Goal: Task Accomplishment & Management: Use online tool/utility

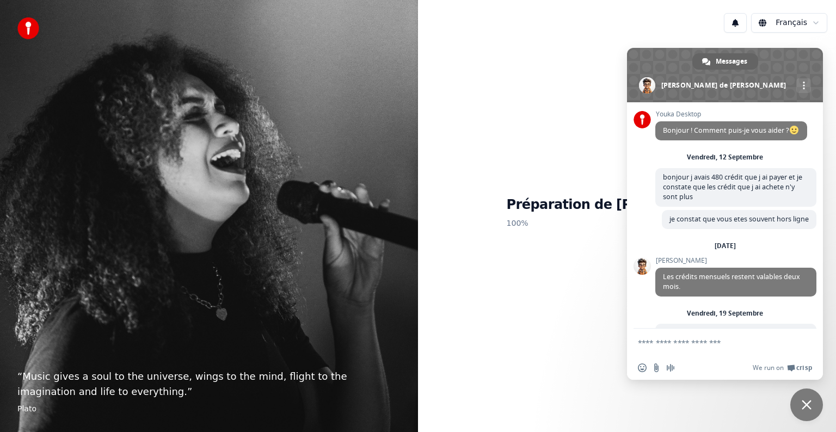
scroll to position [94, 0]
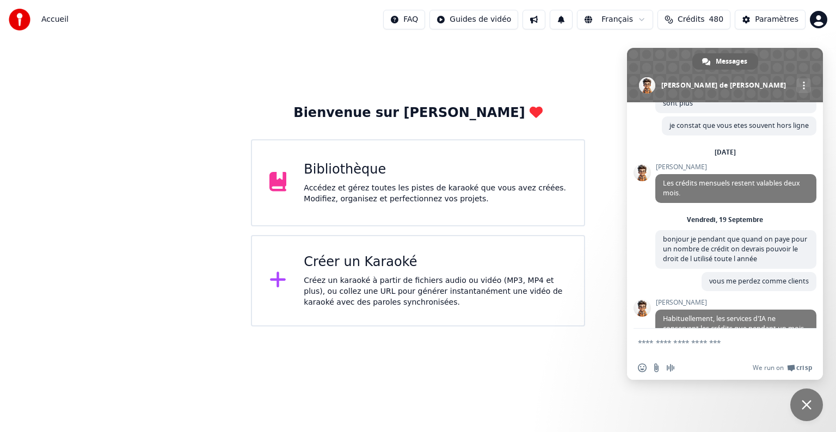
click at [811, 409] on span "Fermer le chat" at bounding box center [807, 405] width 10 height 10
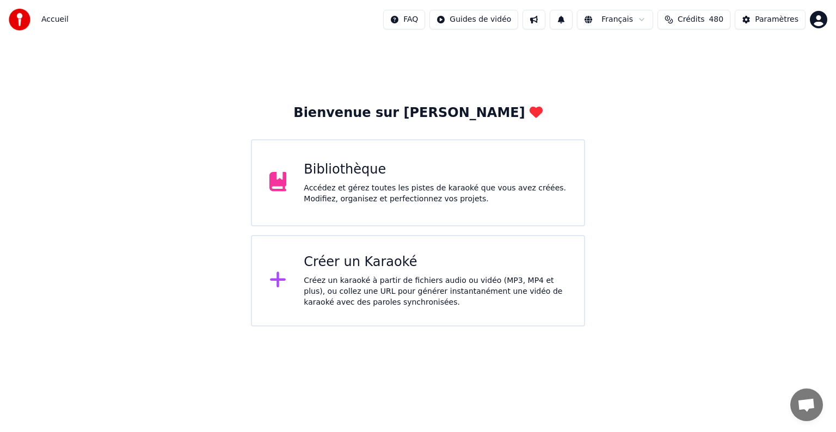
click at [394, 294] on div "Créez un karaoké à partir de fichiers audio ou vidéo (MP3, MP4 et plus), ou col…" at bounding box center [435, 291] width 263 height 33
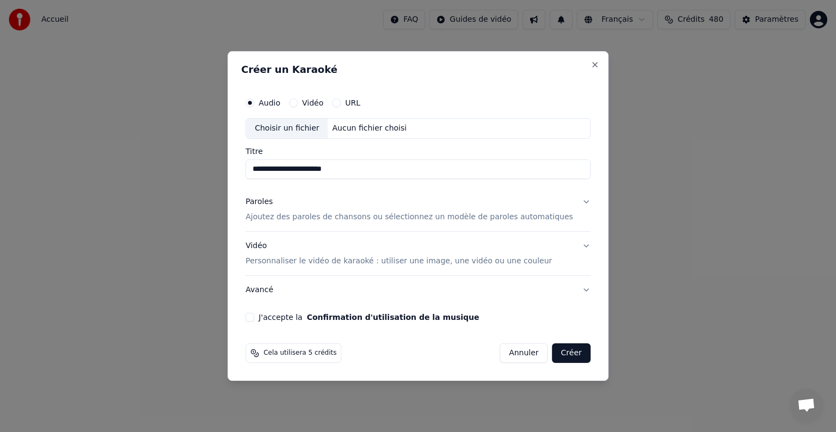
click at [279, 170] on input "**********" at bounding box center [418, 170] width 345 height 20
click at [397, 168] on input "**********" at bounding box center [418, 170] width 345 height 20
type input "**********"
click at [406, 188] on button "Paroles Ajoutez des paroles de chansons ou sélectionnez un modèle de paroles au…" at bounding box center [418, 210] width 345 height 44
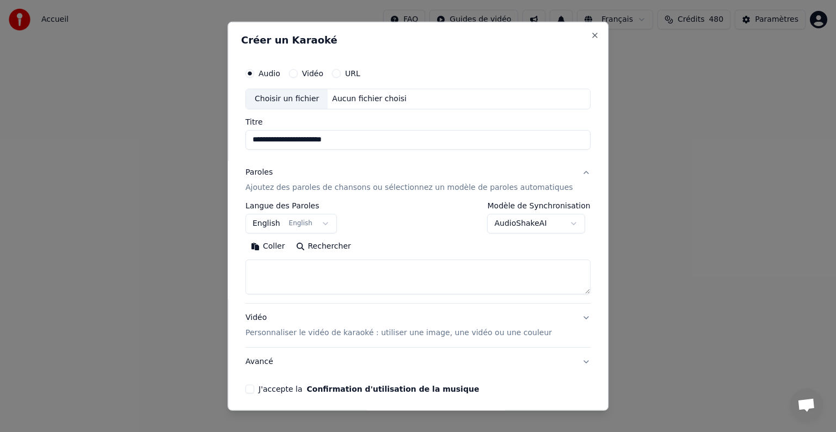
click at [332, 222] on body "Accueil FAQ Guides de vidéo Français Crédits 480 Paramètres Bienvenue sur Youka…" at bounding box center [418, 163] width 836 height 327
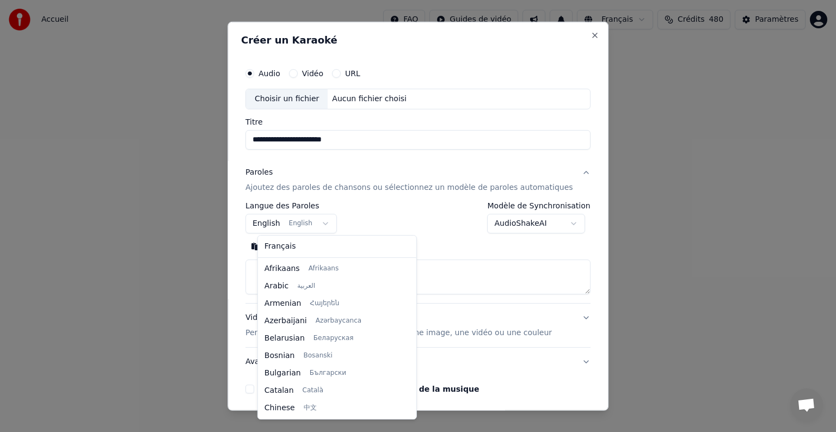
scroll to position [87, 0]
select select "**"
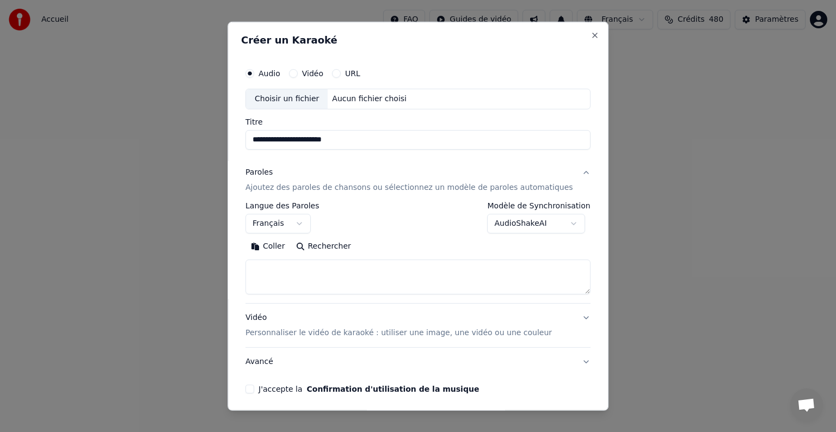
click at [276, 249] on button "Coller" at bounding box center [268, 246] width 45 height 17
click at [254, 390] on button "J'accepte la Confirmation d'utilisation de la musique" at bounding box center [250, 389] width 9 height 9
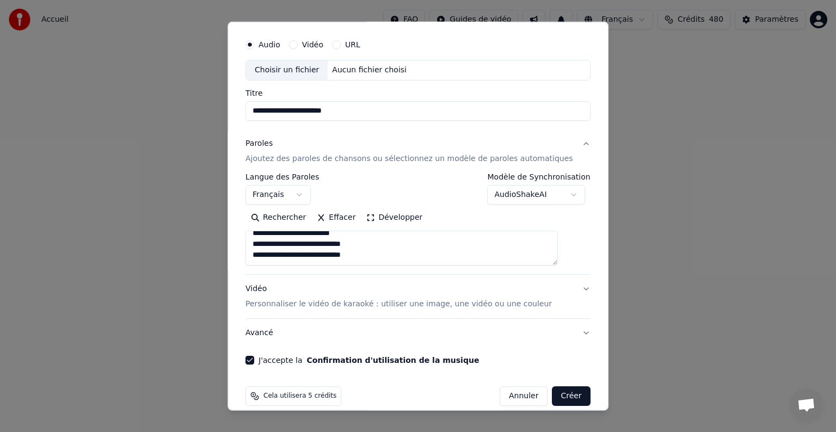
scroll to position [41, 0]
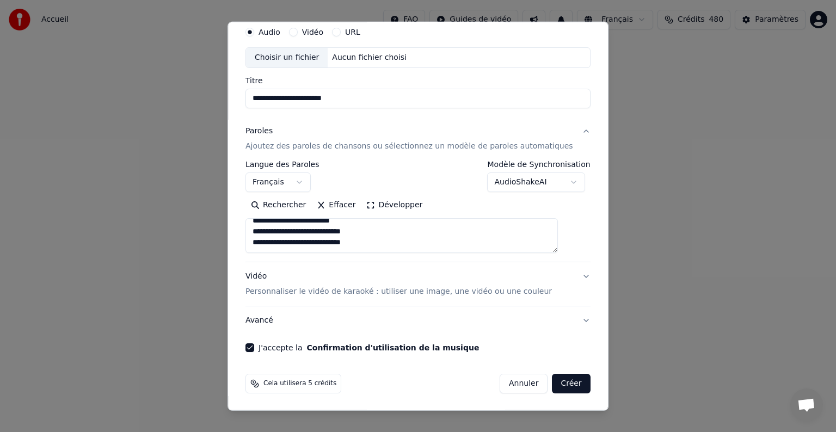
click at [553, 385] on button "Créer" at bounding box center [572, 384] width 38 height 20
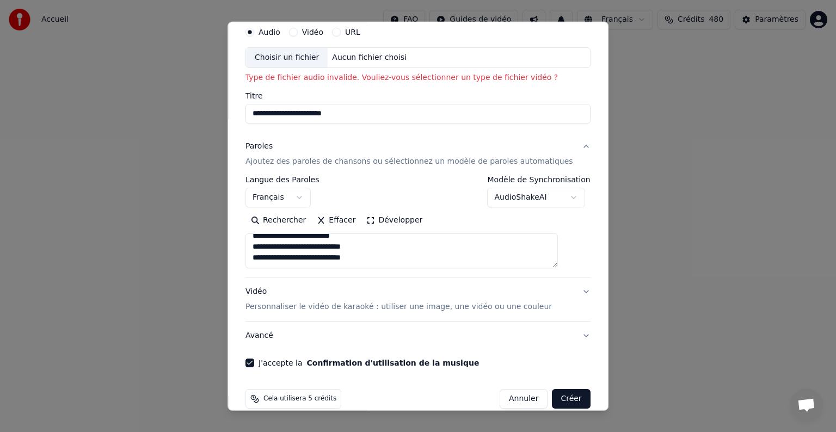
click at [304, 63] on div "Choisir un fichier" at bounding box center [287, 58] width 82 height 20
type textarea "**********"
type input "**********"
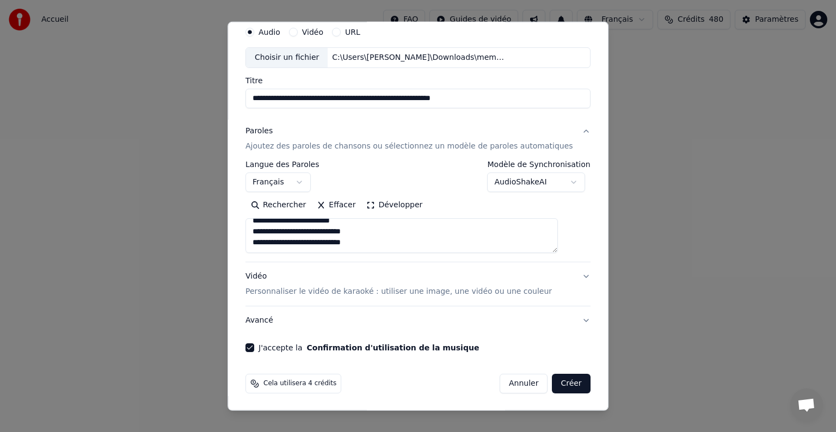
click at [553, 379] on button "Créer" at bounding box center [572, 384] width 38 height 20
type textarea "**********"
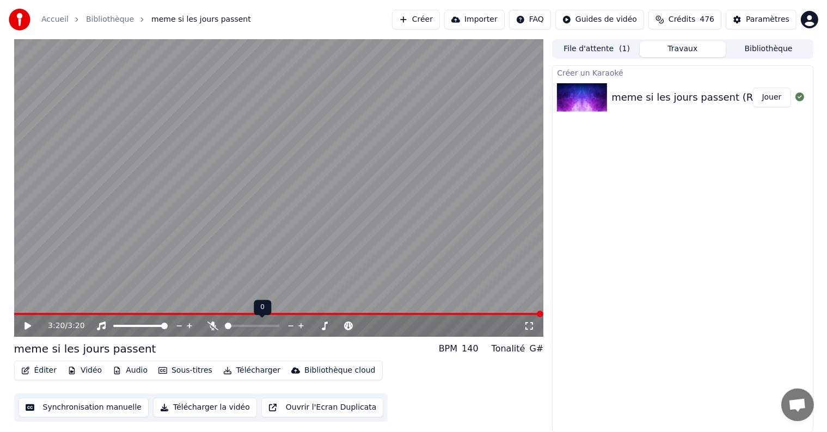
drag, startPoint x: 224, startPoint y: 327, endPoint x: 254, endPoint y: 328, distance: 30.0
click at [254, 328] on div at bounding box center [262, 326] width 88 height 11
click at [272, 327] on span at bounding box center [270, 326] width 7 height 7
click at [23, 325] on icon at bounding box center [36, 326] width 26 height 9
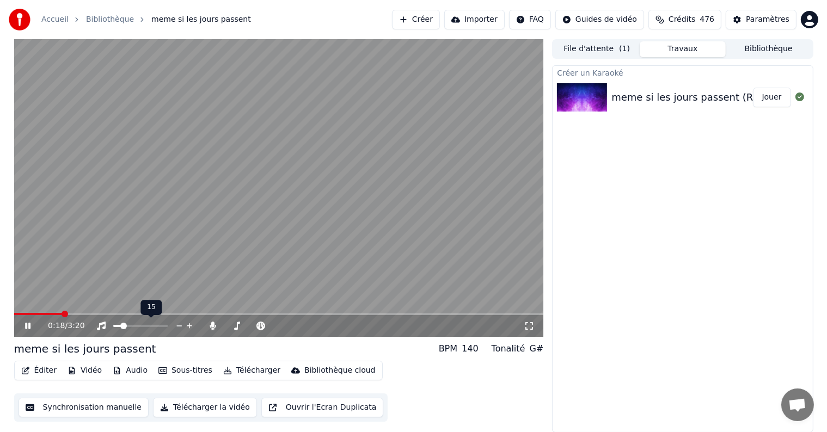
click at [121, 329] on span at bounding box center [123, 326] width 7 height 7
click at [171, 346] on div "meme si les jours passent BPM 140 Tonalité G#" at bounding box center [279, 348] width 530 height 15
click at [135, 328] on span at bounding box center [136, 326] width 7 height 7
click at [213, 324] on icon at bounding box center [213, 326] width 6 height 9
click at [30, 326] on icon at bounding box center [27, 326] width 5 height 7
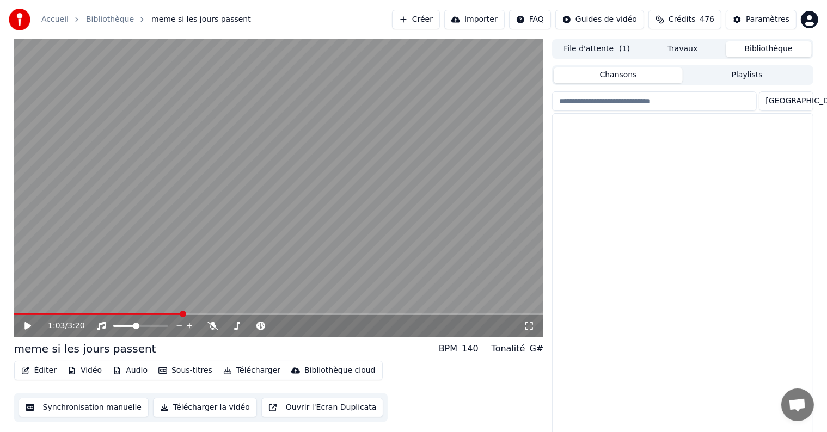
click at [743, 53] on button "Bibliothèque" at bounding box center [769, 49] width 86 height 16
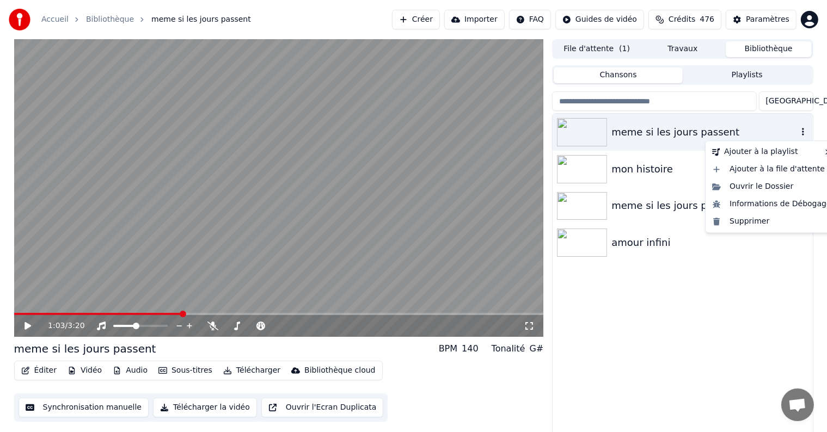
click at [800, 131] on icon "button" at bounding box center [803, 131] width 11 height 9
click at [748, 223] on div "Supprimer" at bounding box center [772, 221] width 128 height 17
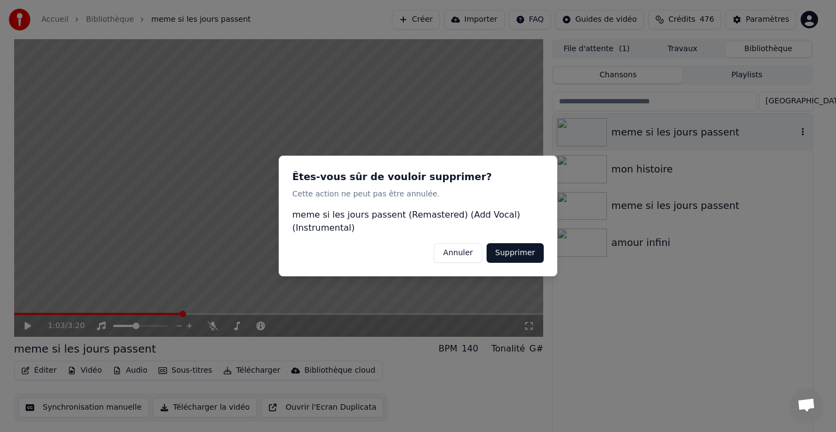
click at [532, 255] on button "Supprimer" at bounding box center [515, 253] width 57 height 20
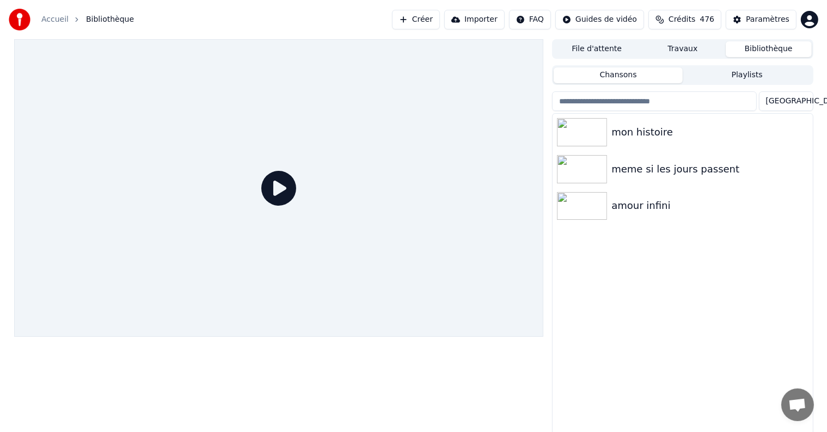
click at [440, 20] on button "Créer" at bounding box center [416, 20] width 48 height 20
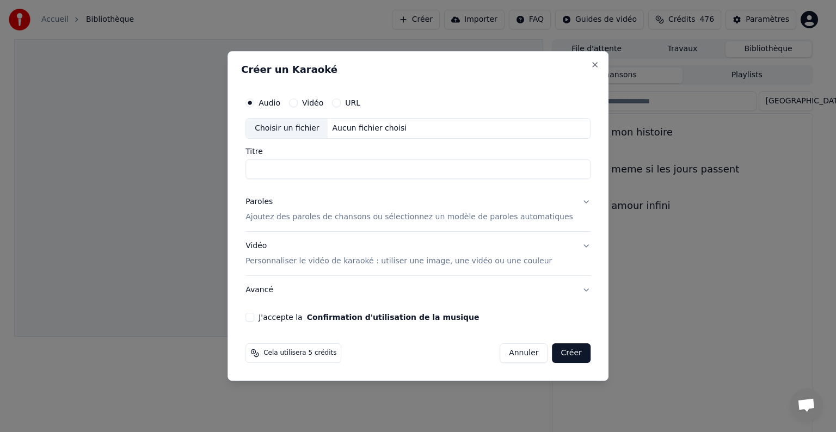
click at [280, 169] on input "Titre" at bounding box center [418, 170] width 345 height 20
click at [301, 130] on div "Choisir un fichier" at bounding box center [287, 129] width 82 height 20
type input "**********"
click at [273, 205] on div "Paroles" at bounding box center [259, 202] width 27 height 11
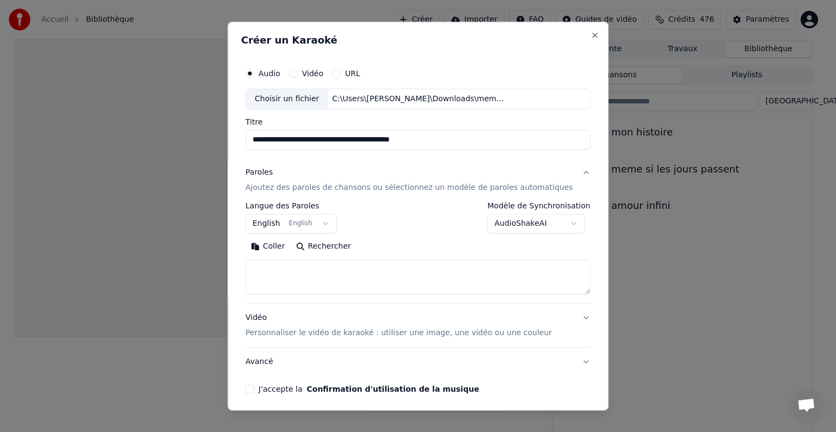
click at [278, 245] on button "Coller" at bounding box center [268, 246] width 45 height 17
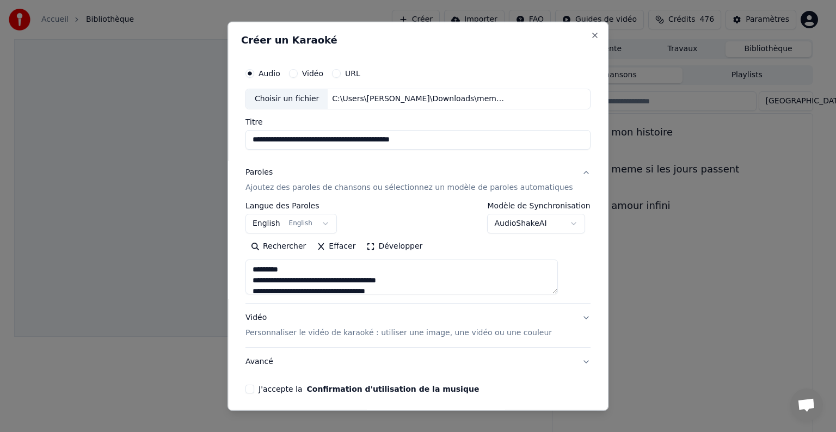
drag, startPoint x: 309, startPoint y: 272, endPoint x: 229, endPoint y: 265, distance: 79.8
click at [230, 268] on body "Accueil Bibliothèque Créer Importer FAQ Guides de vidéo Crédits 476 Paramètres …" at bounding box center [413, 216] width 827 height 432
drag, startPoint x: 309, startPoint y: 279, endPoint x: 237, endPoint y: 279, distance: 71.3
click at [237, 279] on body "Accueil Bibliothèque Créer Importer FAQ Guides de vidéo Crédits 476 Paramètres …" at bounding box center [413, 216] width 827 height 432
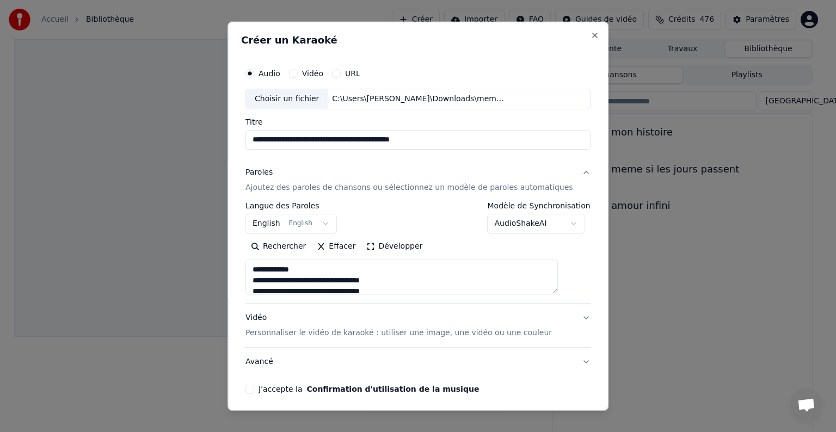
type textarea "**********"
drag, startPoint x: 402, startPoint y: 275, endPoint x: 200, endPoint y: 224, distance: 208.4
click at [200, 224] on body "Accueil Bibliothèque Créer Importer FAQ Guides de vidéo Crédits 476 Paramètres …" at bounding box center [413, 216] width 827 height 432
click at [364, 45] on h2 "Créer un Karaoké" at bounding box center [418, 40] width 354 height 10
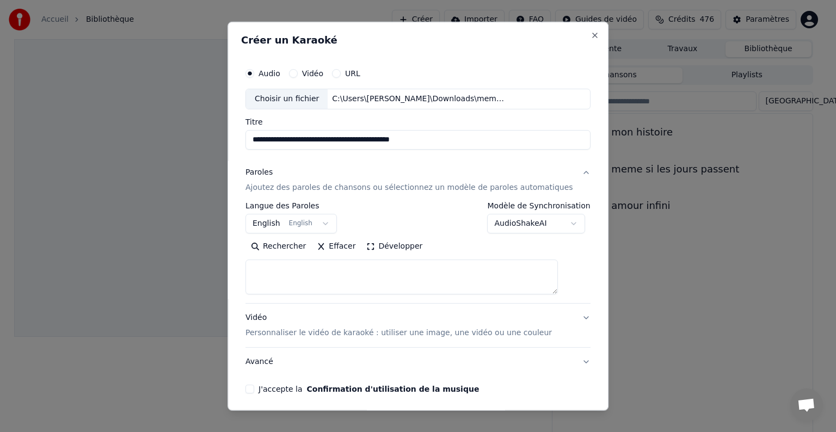
click at [272, 178] on div "Paroles Ajoutez des paroles de chansons ou sélectionnez un modèle de paroles au…" at bounding box center [410, 180] width 328 height 26
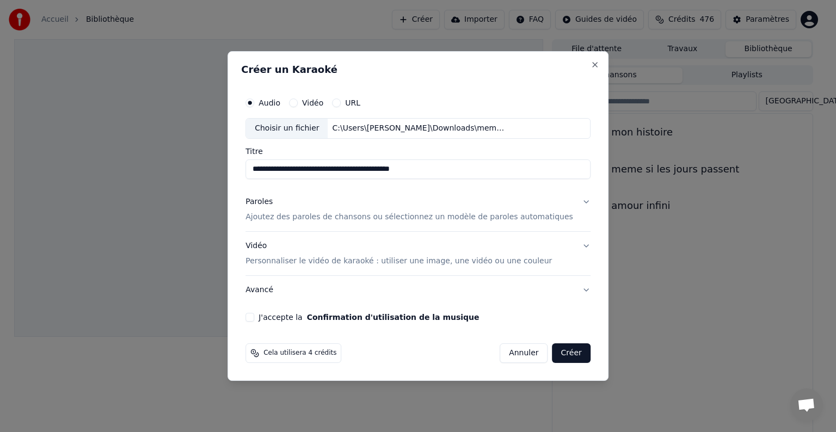
click at [273, 203] on div "Paroles" at bounding box center [259, 202] width 27 height 11
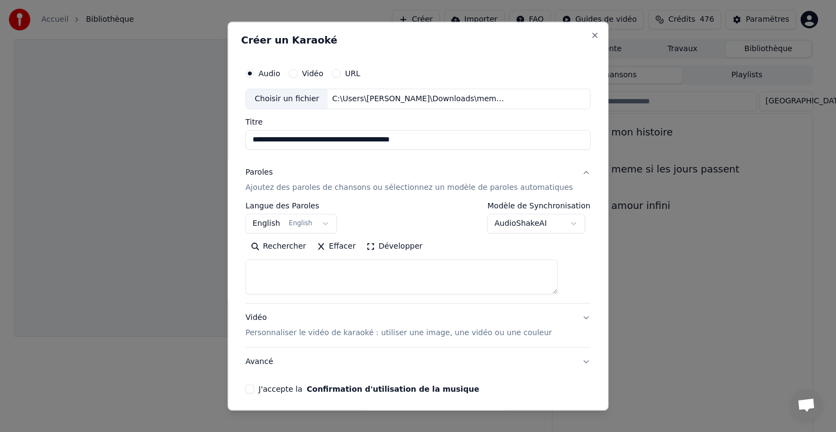
click at [338, 249] on button "Effacer" at bounding box center [336, 246] width 50 height 17
click at [287, 250] on button "Coller" at bounding box center [268, 246] width 45 height 17
click at [299, 272] on textarea at bounding box center [402, 277] width 313 height 35
click at [304, 268] on textarea at bounding box center [402, 277] width 313 height 35
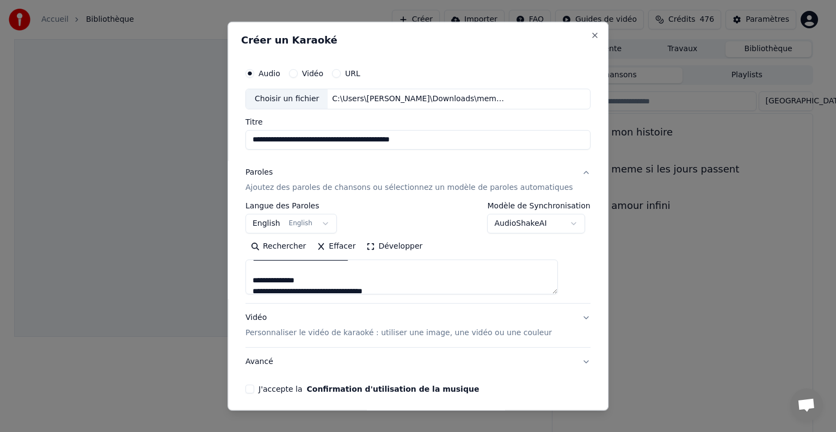
scroll to position [131, 0]
click at [317, 267] on textarea at bounding box center [402, 277] width 313 height 35
click at [307, 267] on textarea at bounding box center [402, 277] width 313 height 35
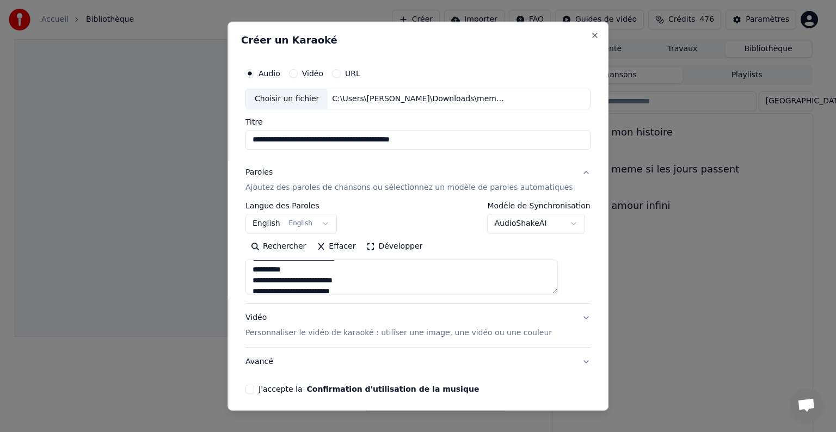
click at [300, 278] on textarea at bounding box center [402, 277] width 313 height 35
type textarea "**********"
click at [254, 389] on button "J'accepte la Confirmation d'utilisation de la musique" at bounding box center [250, 389] width 9 height 9
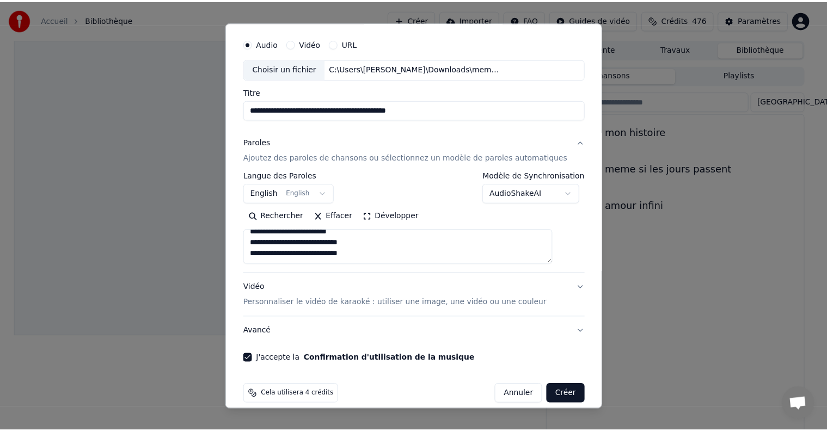
scroll to position [41, 0]
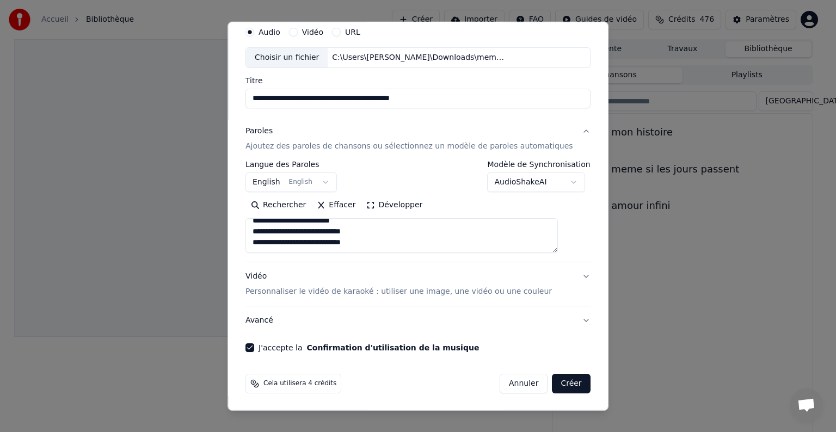
click at [554, 381] on button "Créer" at bounding box center [572, 384] width 38 height 20
select select "**"
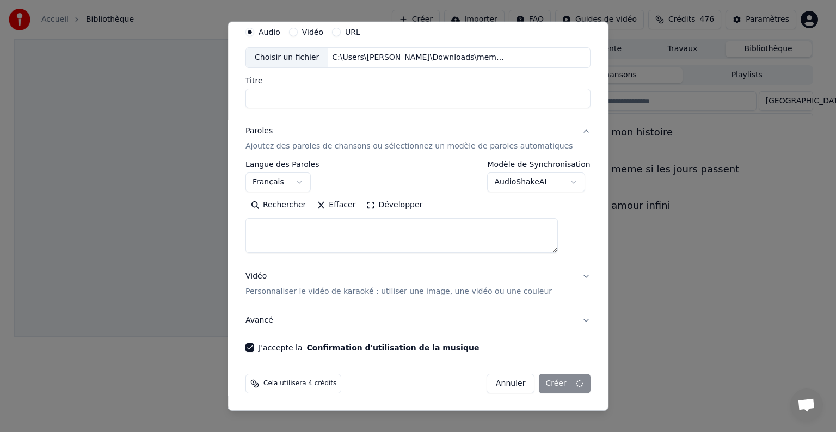
select select
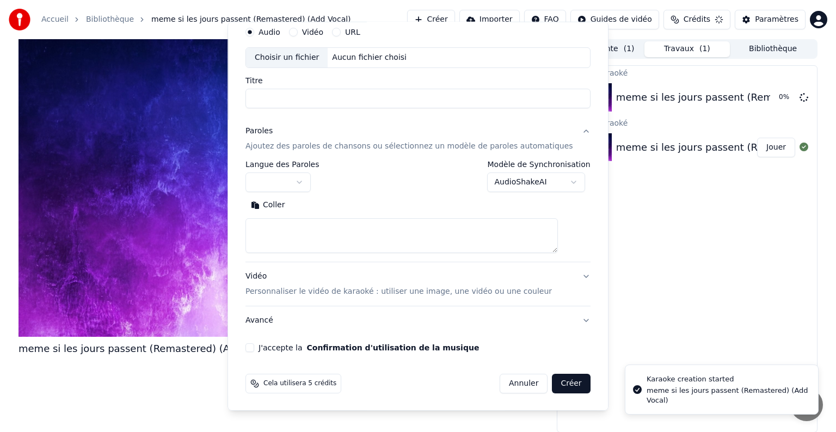
scroll to position [0, 0]
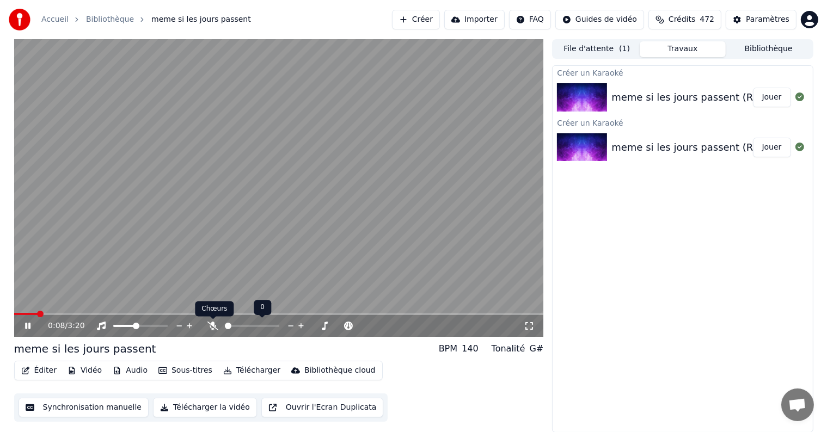
click at [209, 323] on icon at bounding box center [212, 326] width 11 height 9
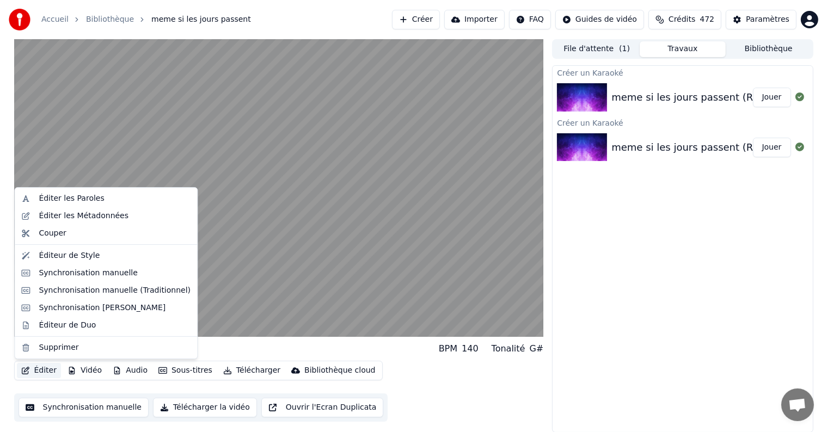
click at [35, 373] on button "Éditer" at bounding box center [39, 370] width 44 height 15
click at [63, 201] on div "Éditer les Paroles" at bounding box center [71, 198] width 65 height 11
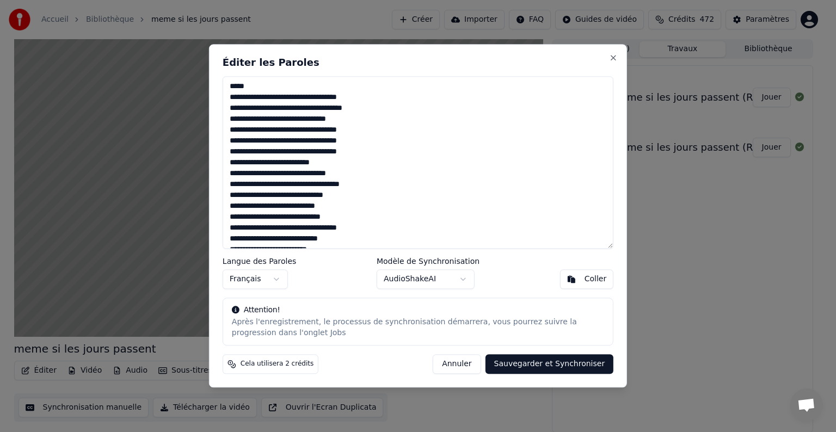
click at [472, 366] on button "Annuler" at bounding box center [457, 365] width 48 height 20
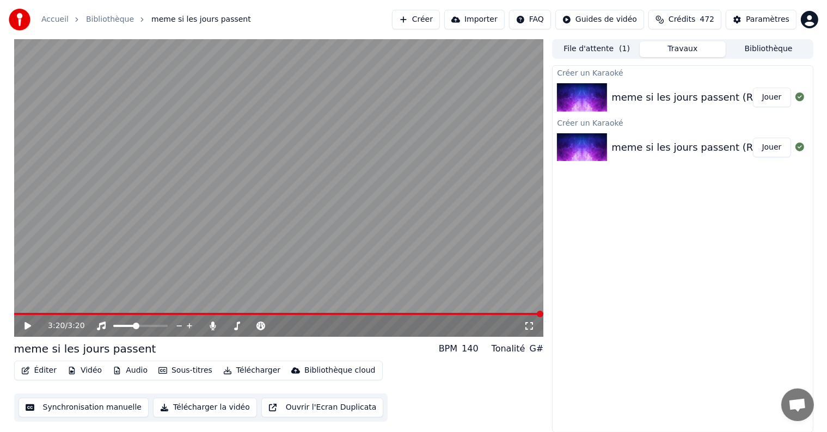
click at [583, 103] on img at bounding box center [582, 97] width 50 height 28
click at [29, 326] on icon at bounding box center [28, 326] width 7 height 8
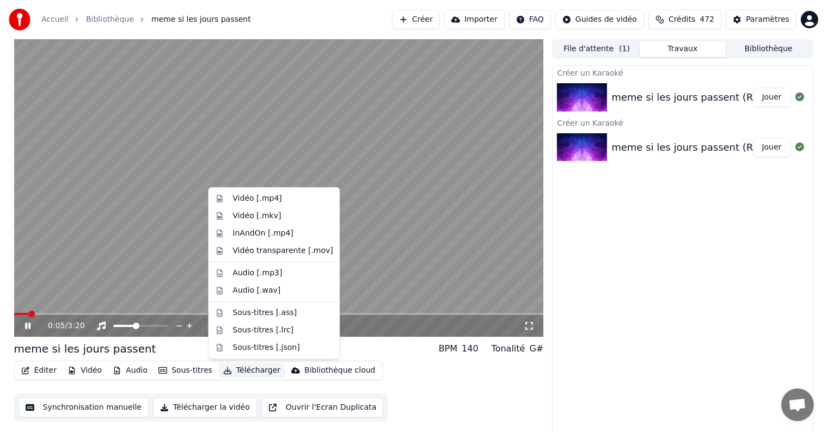
click at [254, 373] on button "Télécharger" at bounding box center [252, 370] width 66 height 15
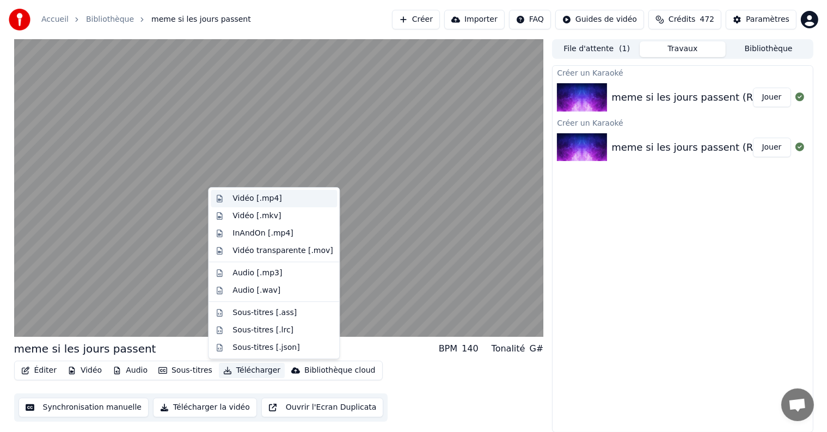
click at [245, 201] on div "Vidéo [.mp4]" at bounding box center [256, 198] width 49 height 11
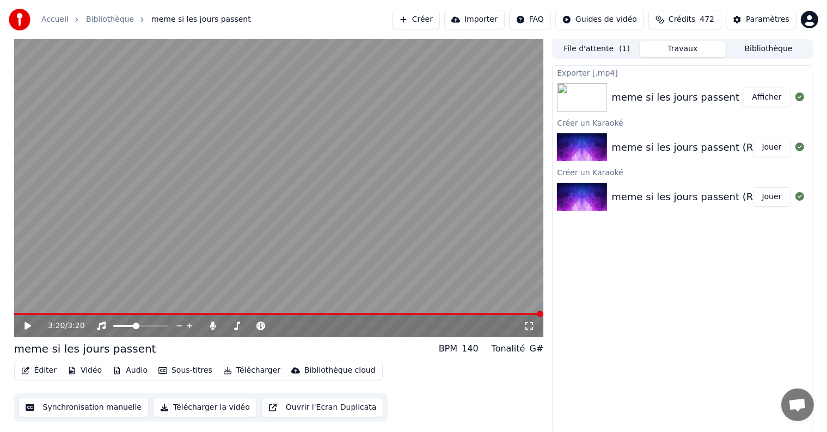
click at [756, 103] on button "Afficher" at bounding box center [767, 98] width 48 height 20
click at [20, 324] on div "3:20 / 3:20" at bounding box center [279, 326] width 521 height 11
click at [28, 327] on icon at bounding box center [28, 326] width 7 height 8
click at [28, 327] on icon at bounding box center [27, 326] width 5 height 7
